Goal: Task Accomplishment & Management: Use online tool/utility

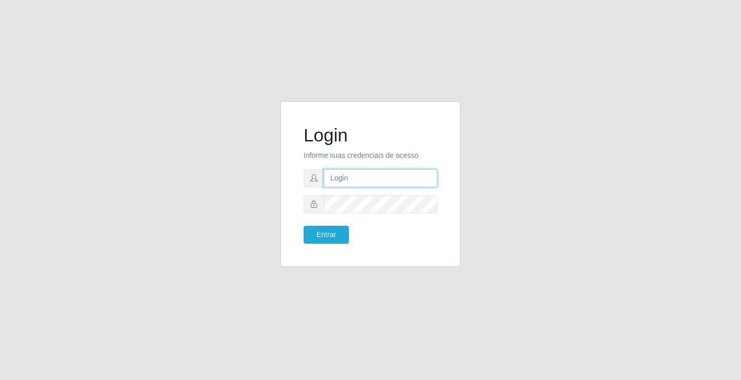
click at [362, 179] on input "text" at bounding box center [381, 178] width 114 height 18
type input "william@ideal"
click at [304, 226] on button "Entrar" at bounding box center [326, 235] width 45 height 18
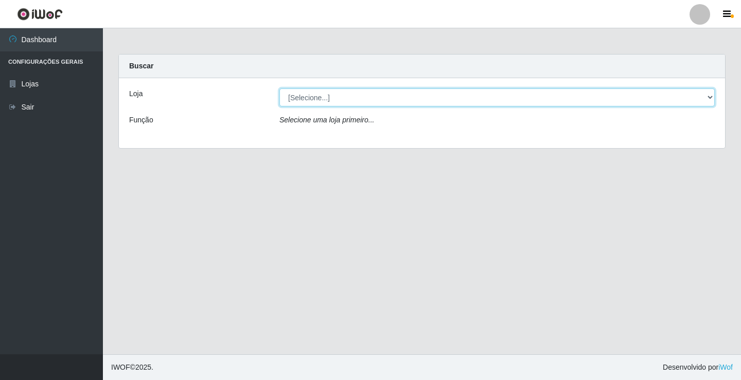
click at [383, 105] on select "[Selecione...] Ideal - Conceição" at bounding box center [496, 98] width 435 height 18
select select "231"
click at [279, 89] on select "[Selecione...] Ideal - Conceição" at bounding box center [496, 98] width 435 height 18
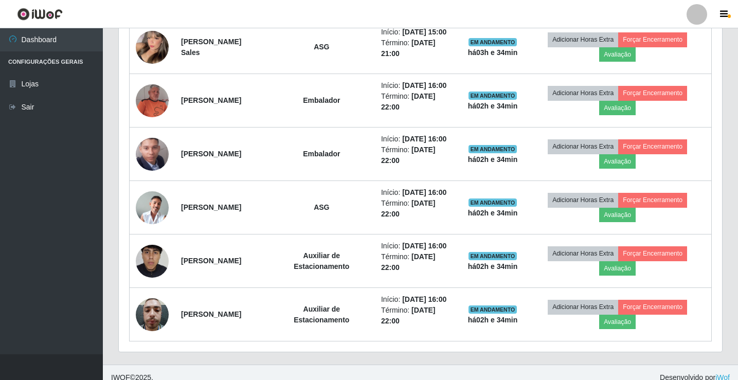
scroll to position [441, 0]
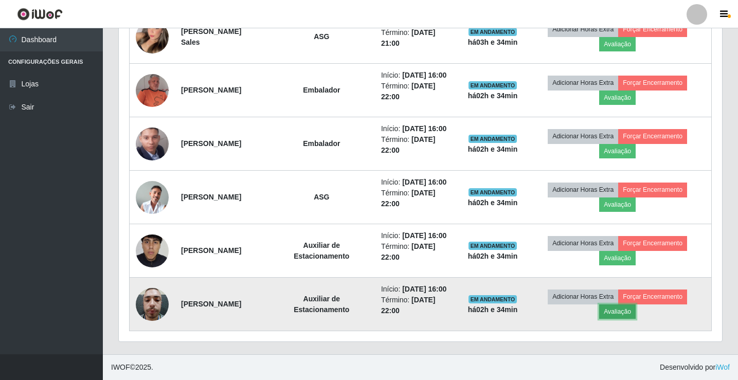
click at [621, 313] on button "Avaliação" at bounding box center [618, 312] width 37 height 14
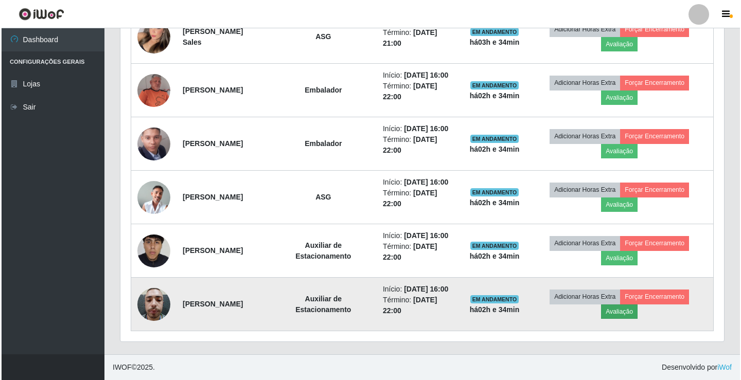
scroll to position [214, 599]
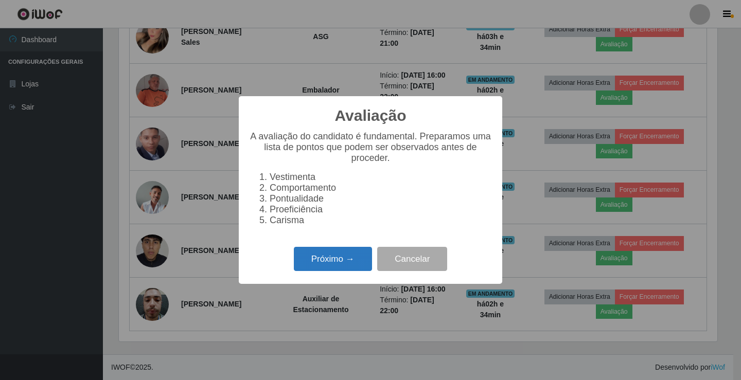
click at [356, 265] on button "Próximo →" at bounding box center [333, 259] width 78 height 24
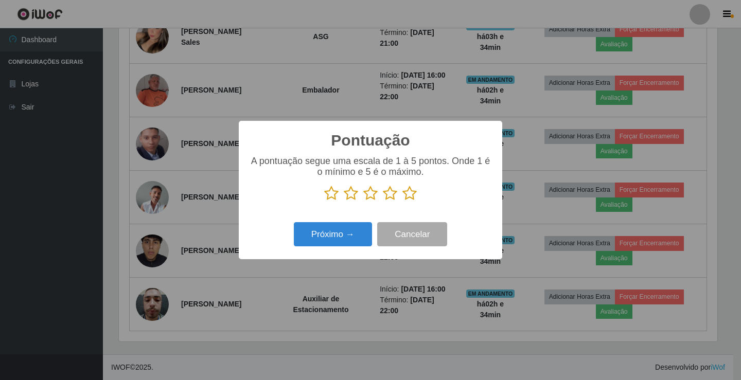
click at [332, 195] on icon at bounding box center [331, 193] width 14 height 15
click at [324, 201] on input "radio" at bounding box center [324, 201] width 0 height 0
click at [354, 230] on button "Próximo →" at bounding box center [333, 234] width 78 height 24
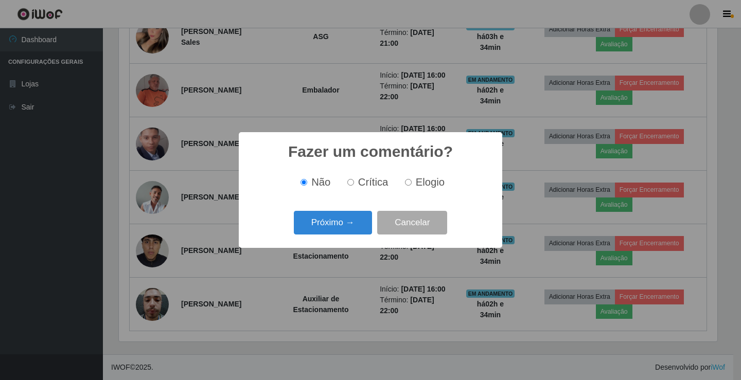
click at [362, 185] on span "Crítica" at bounding box center [373, 182] width 30 height 11
click at [354, 185] on input "Crítica" at bounding box center [350, 182] width 7 height 7
radio input "true"
click at [344, 221] on button "Próximo →" at bounding box center [333, 223] width 78 height 24
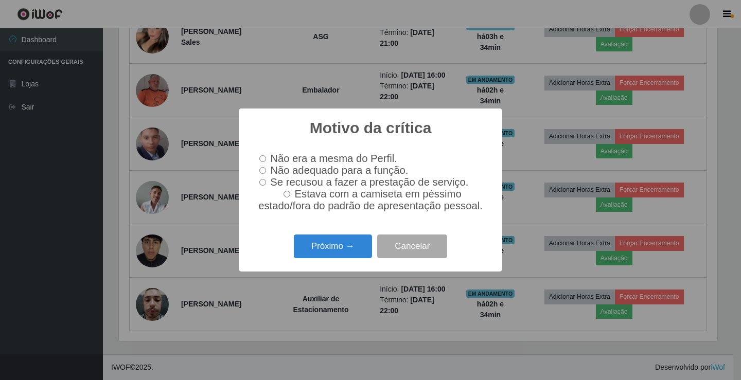
click at [265, 169] on input "Não adequado para a função." at bounding box center [262, 170] width 7 height 7
radio input "true"
click at [328, 255] on button "Próximo →" at bounding box center [333, 247] width 78 height 24
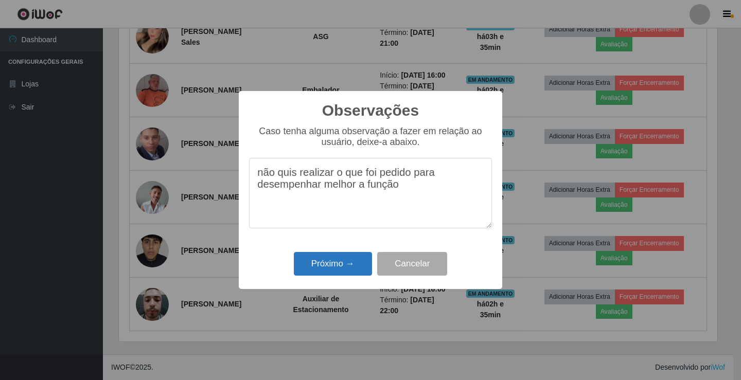
type textarea "não quis realizar o que foi pedido para desempenhar melhor a função"
click at [357, 258] on button "Próximo →" at bounding box center [333, 264] width 78 height 24
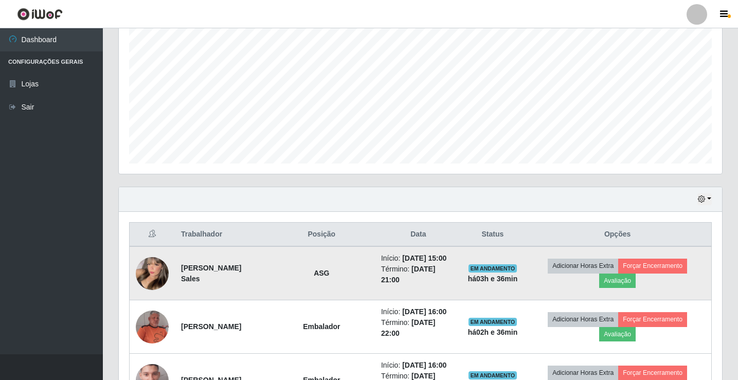
scroll to position [287, 0]
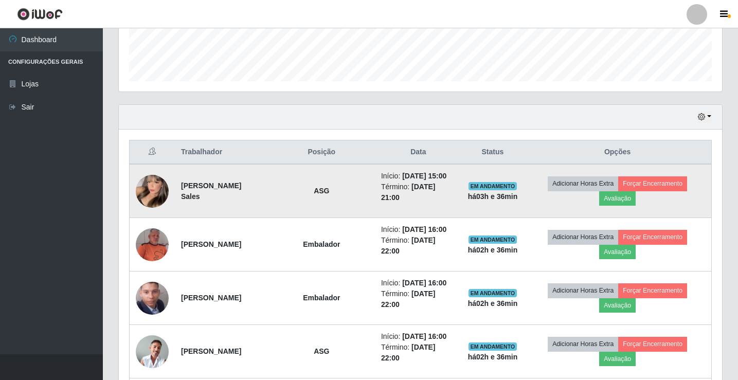
click at [150, 186] on img at bounding box center [152, 191] width 33 height 45
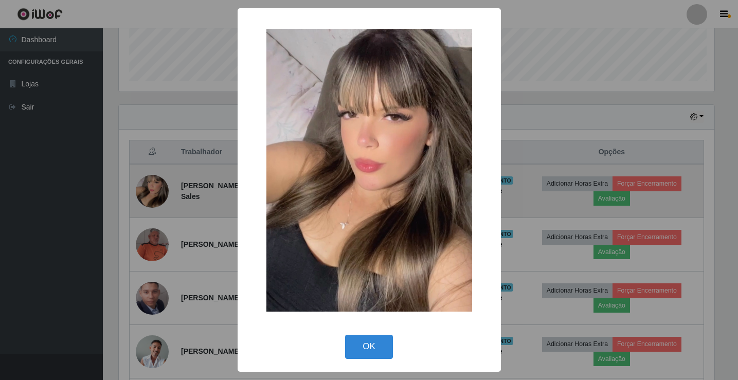
scroll to position [214, 599]
click at [150, 186] on div "× OK Cancel" at bounding box center [370, 190] width 741 height 380
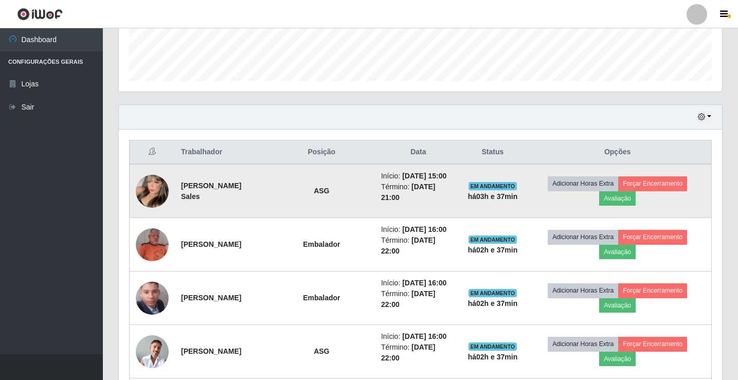
scroll to position [214, 604]
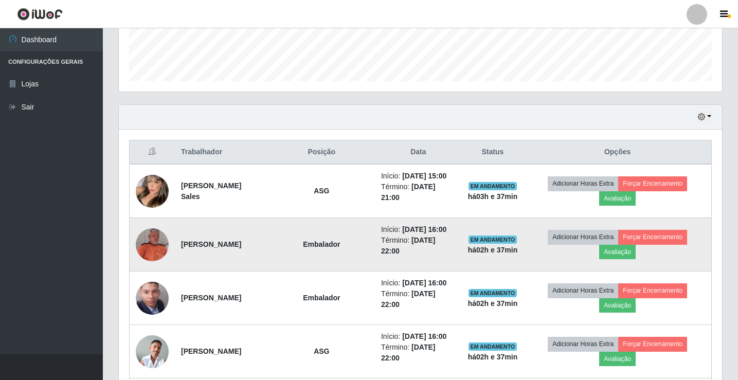
click at [154, 249] on img at bounding box center [152, 244] width 33 height 33
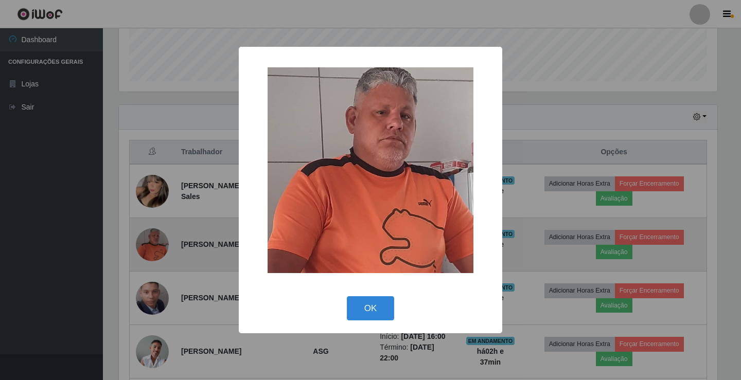
click at [154, 249] on div "× OK Cancel" at bounding box center [370, 190] width 741 height 380
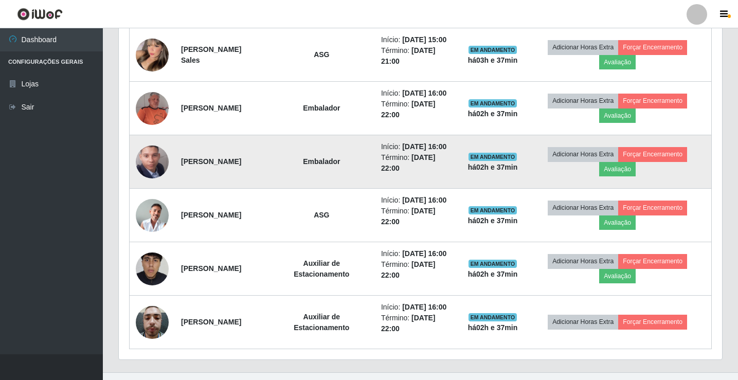
scroll to position [441, 0]
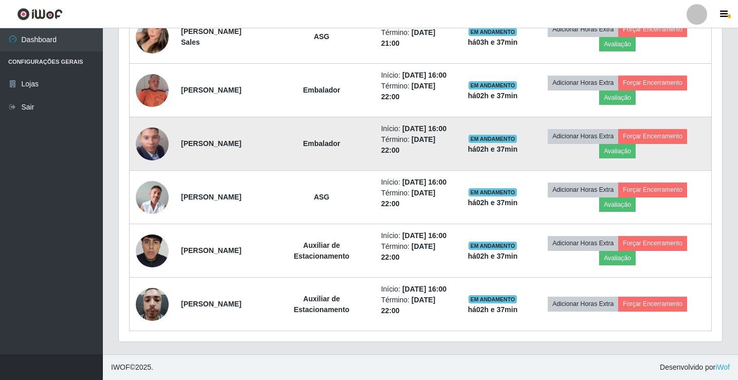
click at [154, 293] on img at bounding box center [152, 305] width 33 height 44
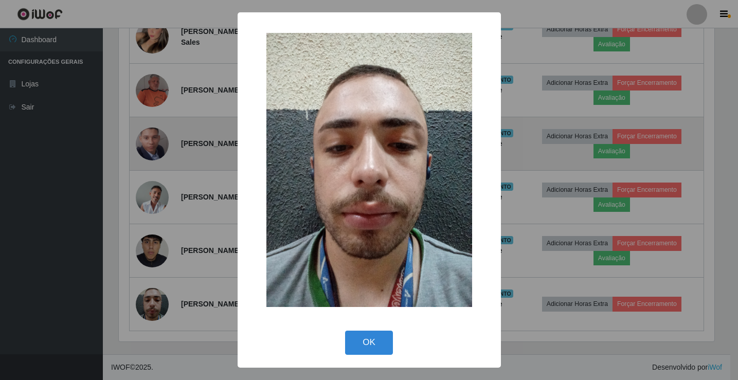
scroll to position [214, 599]
click at [154, 293] on div "× OK Cancel" at bounding box center [370, 190] width 741 height 380
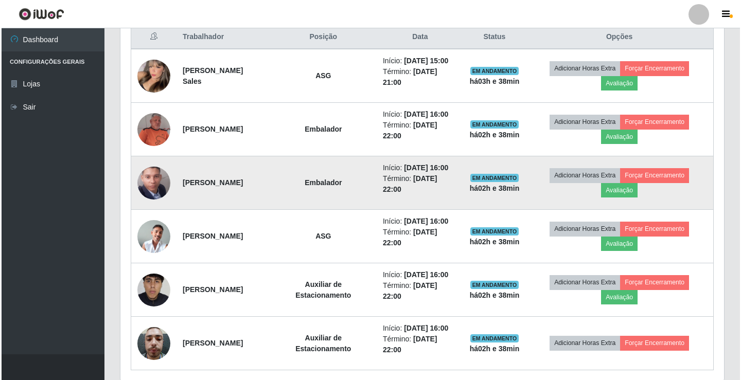
scroll to position [441, 0]
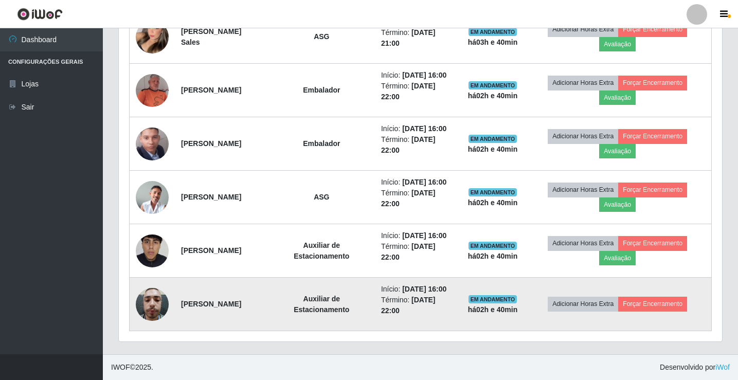
click at [146, 307] on img at bounding box center [152, 305] width 33 height 44
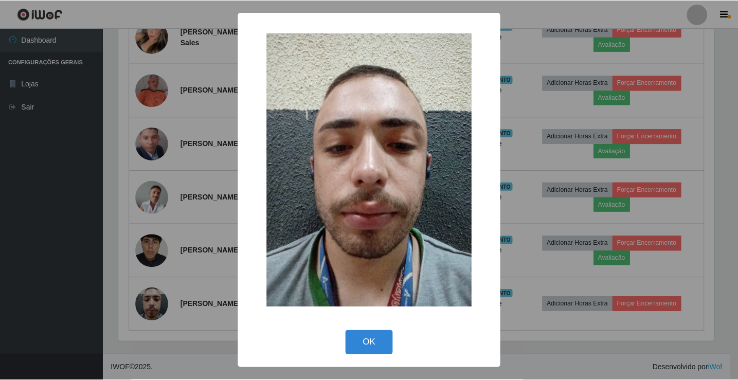
scroll to position [214, 599]
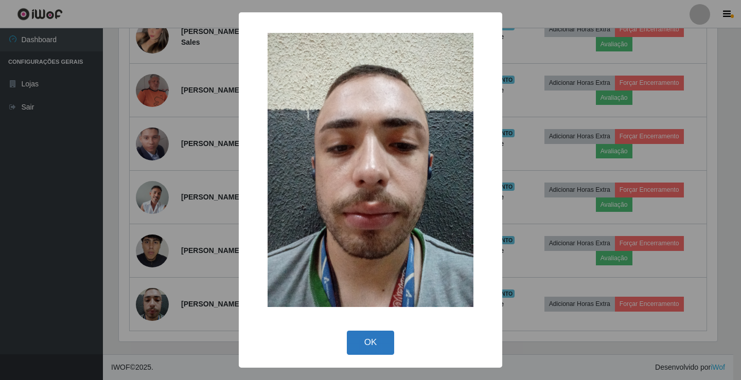
click at [356, 346] on button "OK" at bounding box center [371, 343] width 48 height 24
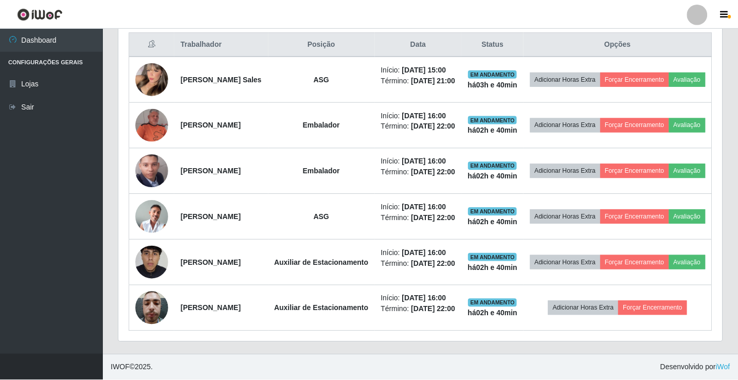
scroll to position [214, 604]
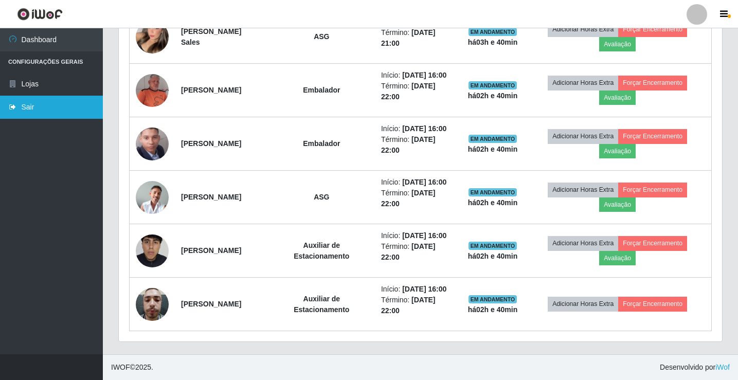
click at [25, 110] on link "Sair" at bounding box center [51, 107] width 103 height 23
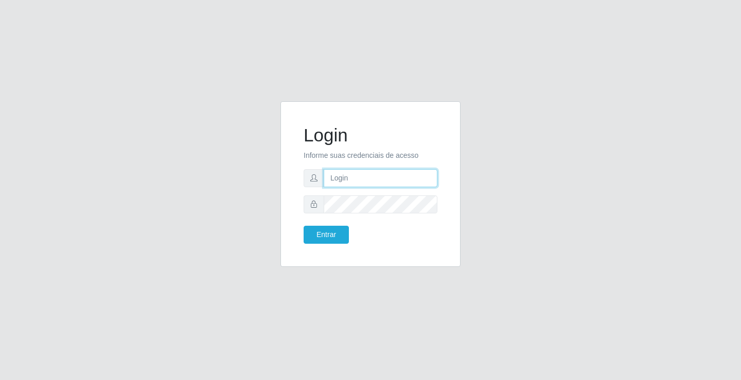
click at [360, 177] on input "text" at bounding box center [381, 178] width 114 height 18
type input "william@ideal"
click at [304, 226] on button "Entrar" at bounding box center [326, 235] width 45 height 18
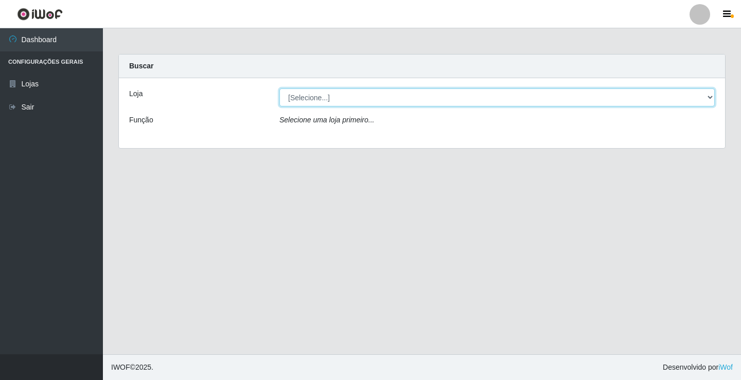
click at [396, 95] on select "[Selecione...] Ideal - Conceição" at bounding box center [496, 98] width 435 height 18
select select "231"
click at [279, 89] on select "[Selecione...] Ideal - Conceição" at bounding box center [496, 98] width 435 height 18
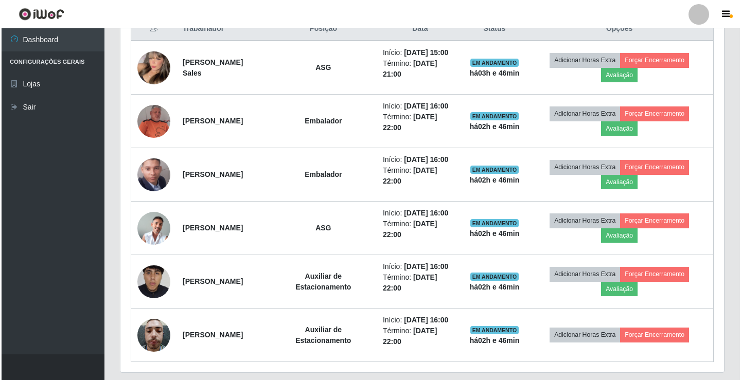
scroll to position [441, 0]
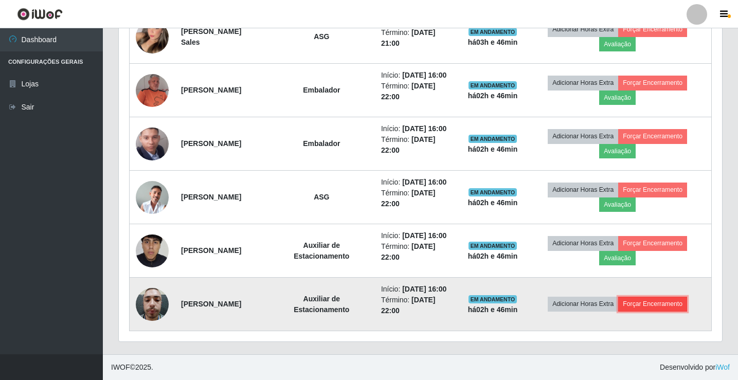
click at [640, 303] on button "Forçar Encerramento" at bounding box center [653, 304] width 69 height 14
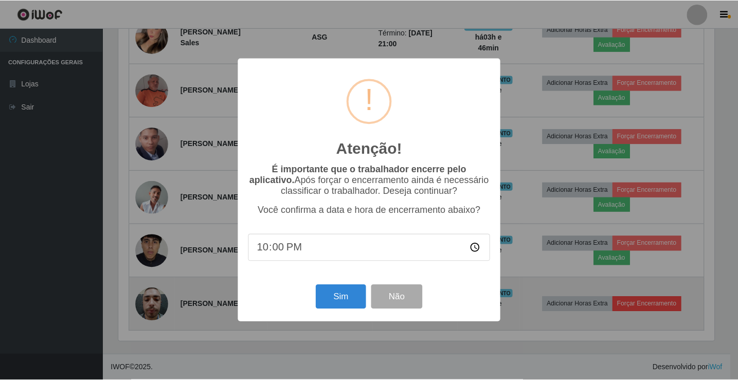
scroll to position [214, 599]
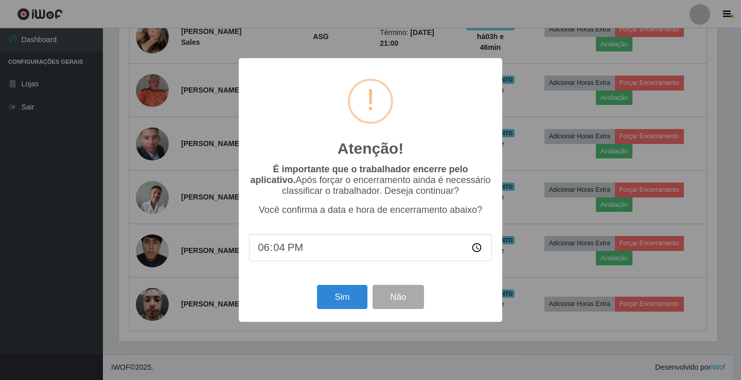
type input "18:46"
click at [344, 303] on button "Sim" at bounding box center [342, 297] width 50 height 24
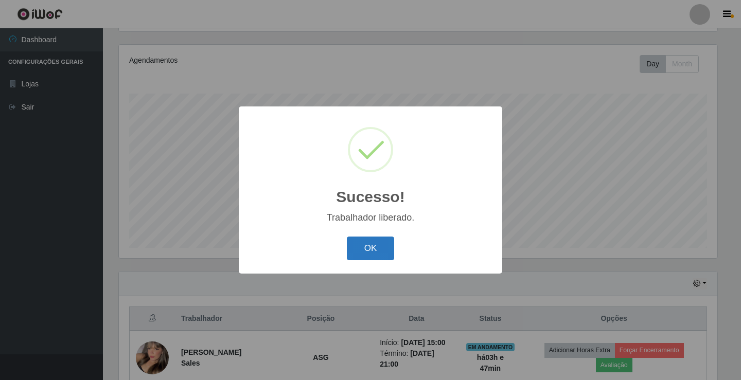
click at [354, 249] on button "OK" at bounding box center [371, 249] width 48 height 24
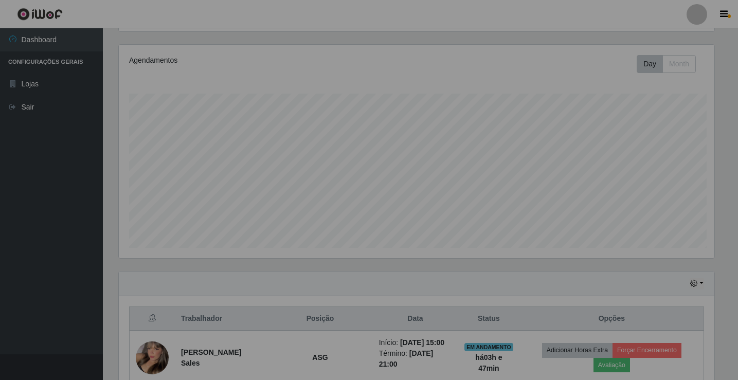
scroll to position [214, 604]
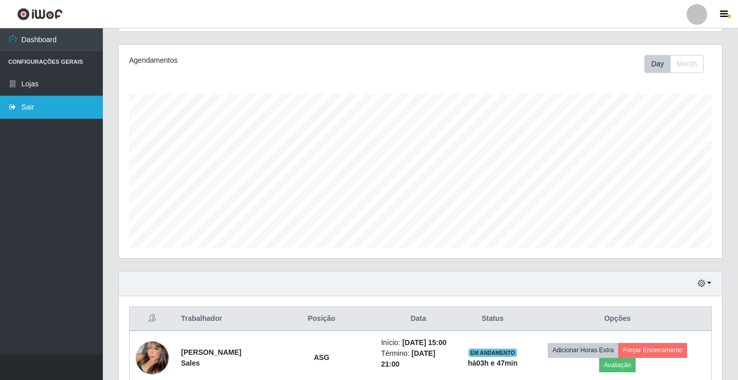
click at [33, 109] on link "Sair" at bounding box center [51, 107] width 103 height 23
